Goal: Find contact information: Find contact information

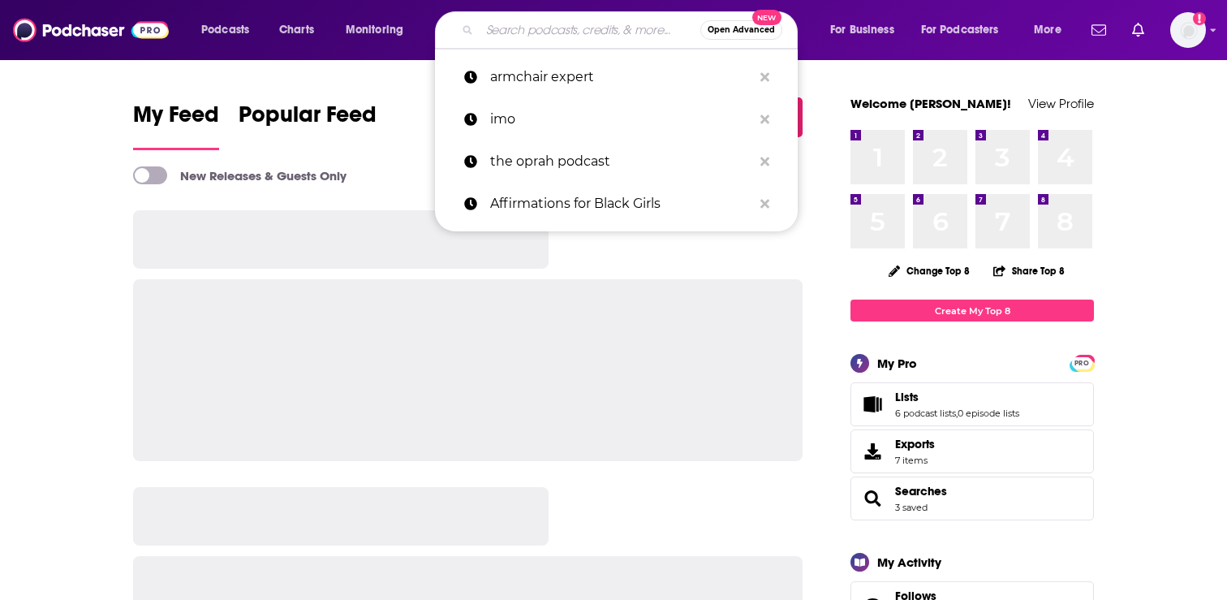
click at [573, 30] on input "Search podcasts, credits, & more..." at bounding box center [590, 30] width 221 height 26
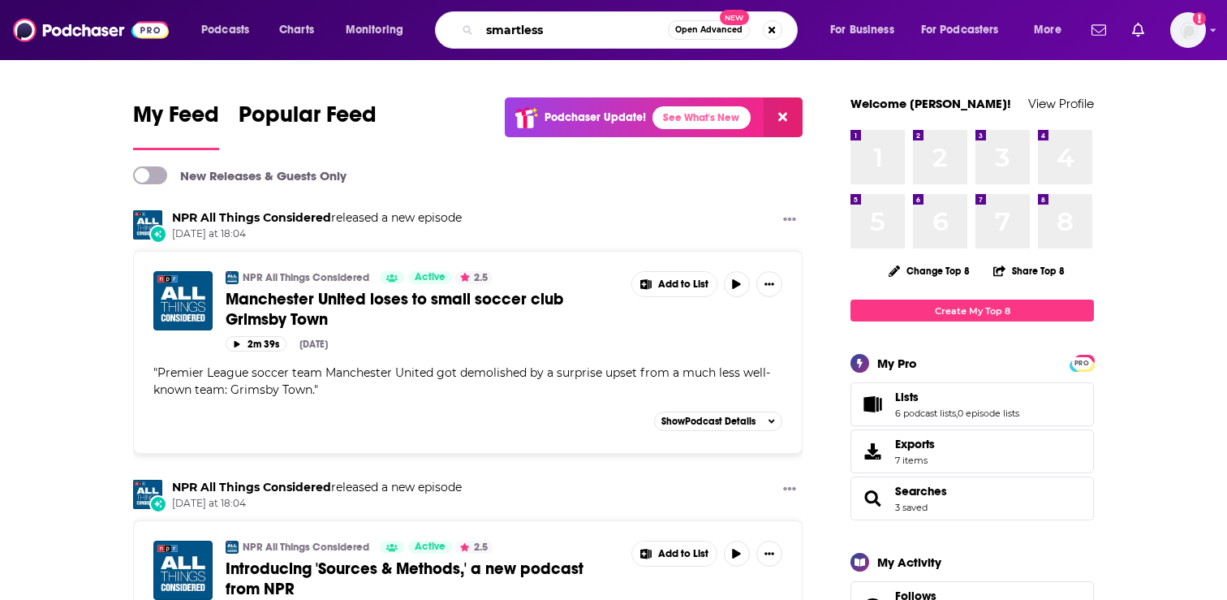
type input "smartless"
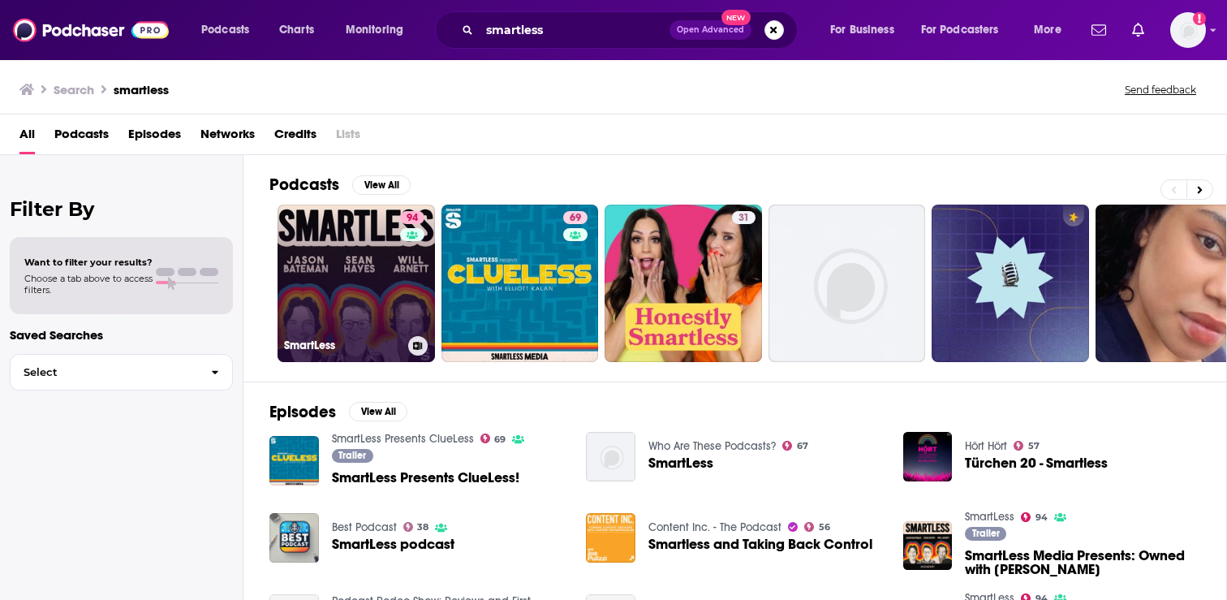
click at [374, 280] on link "94 SmartLess" at bounding box center [356, 283] width 157 height 157
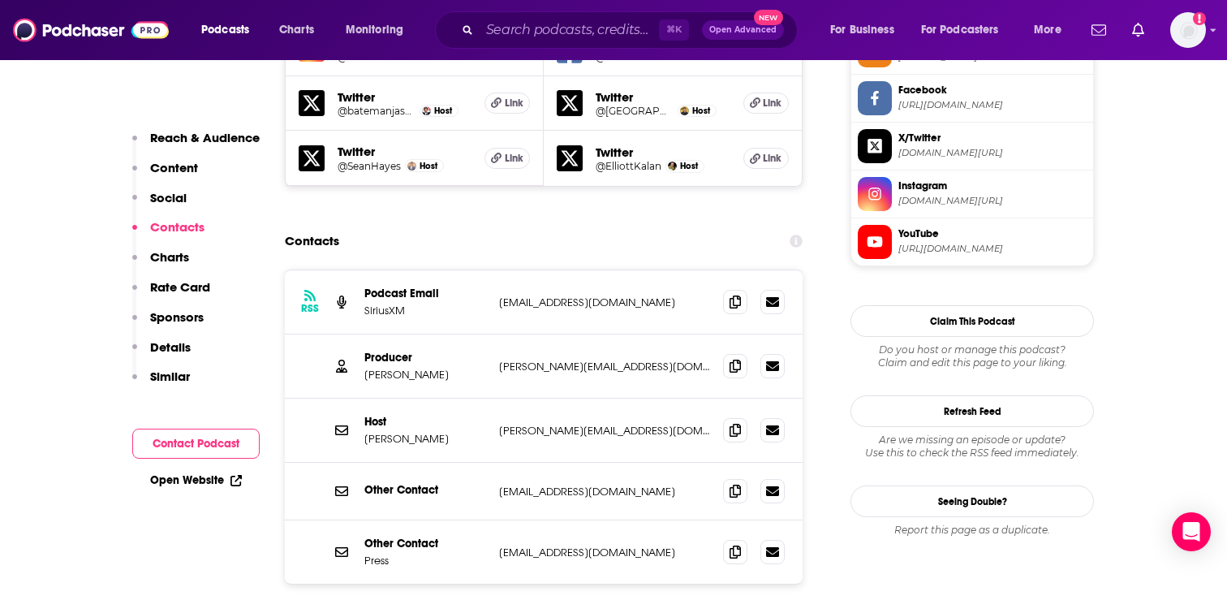
scroll to position [1558, 0]
click at [777, 360] on icon at bounding box center [772, 365] width 13 height 10
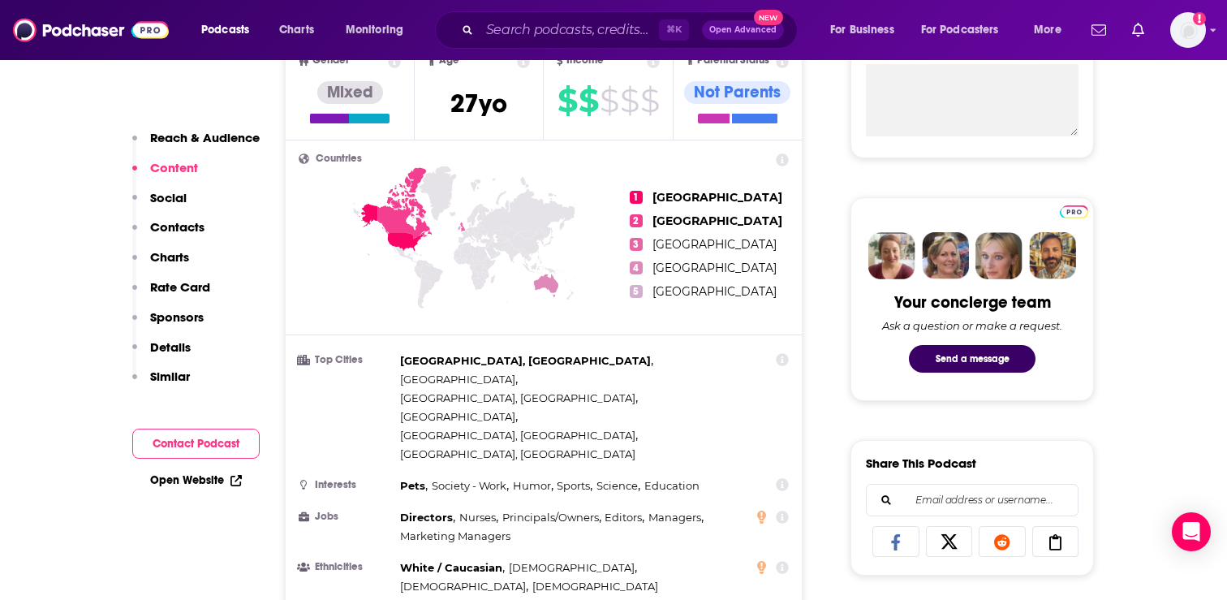
scroll to position [0, 0]
